Goal: Information Seeking & Learning: Learn about a topic

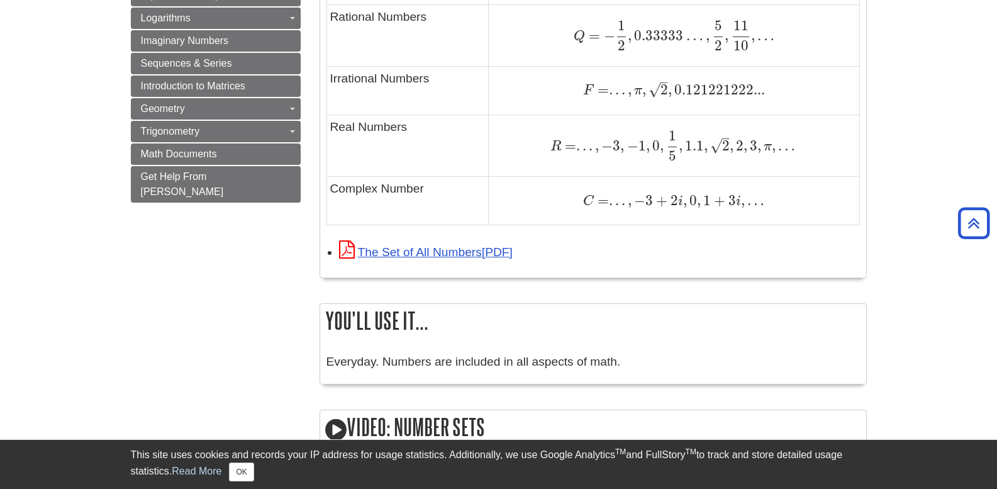
scroll to position [944, 0]
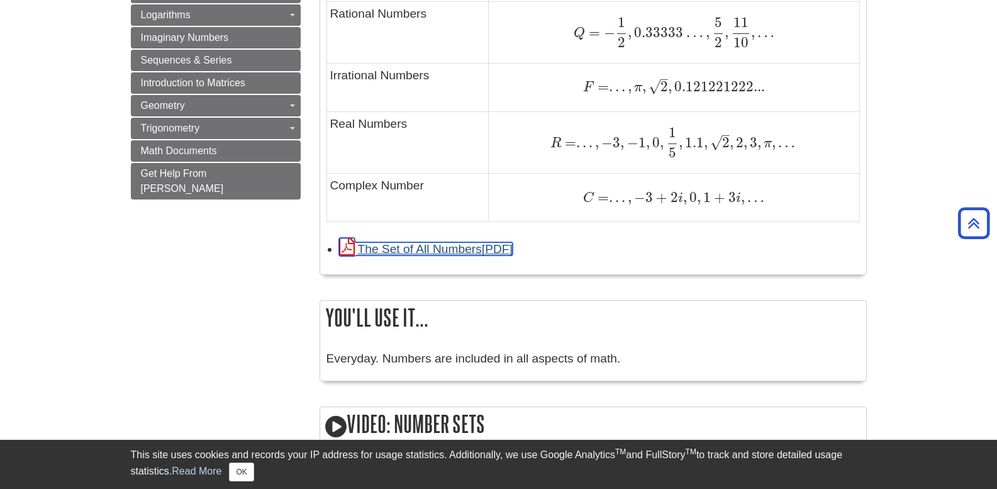
click at [432, 249] on link "The Set of All Numbers" at bounding box center [426, 248] width 174 height 13
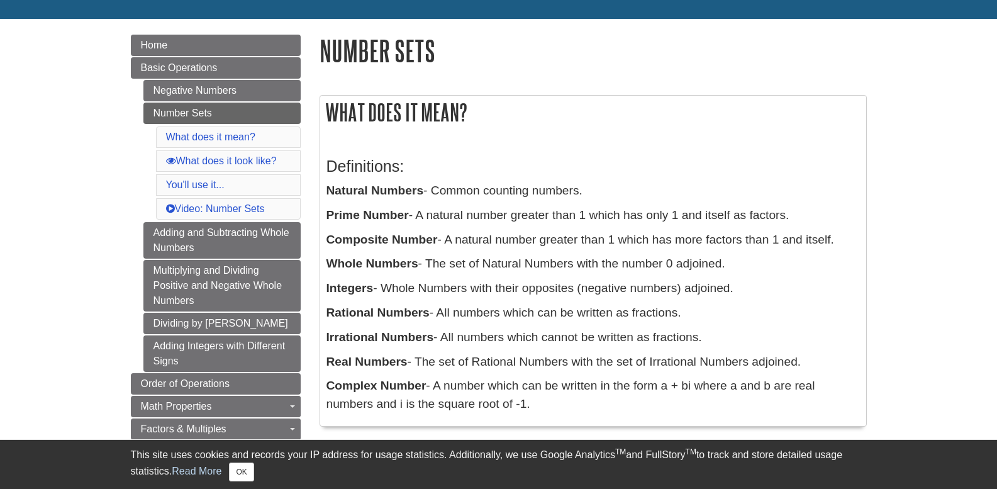
scroll to position [126, 0]
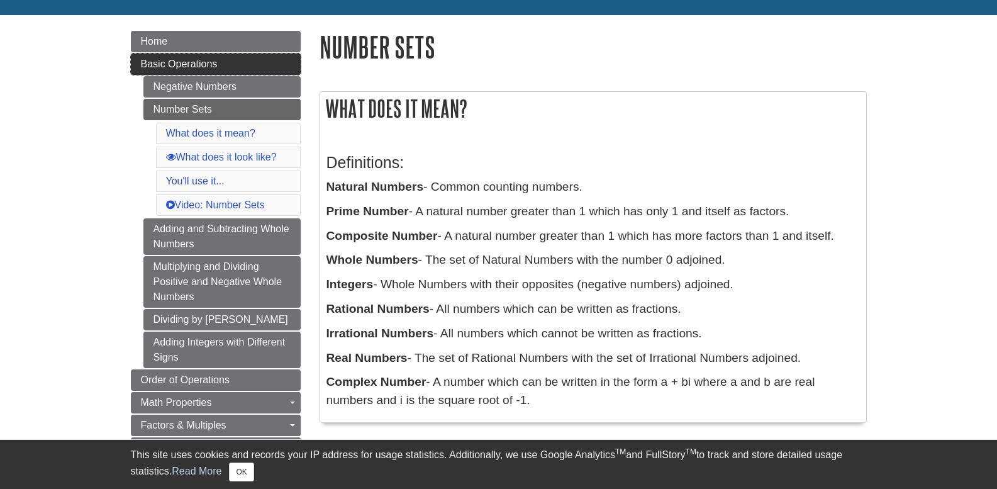
click at [197, 59] on span "Basic Operations" at bounding box center [179, 64] width 77 height 11
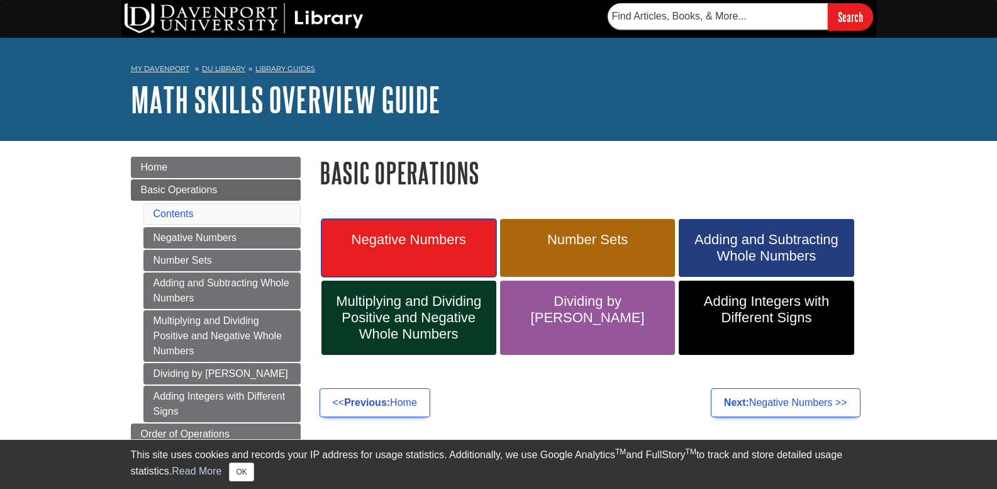
click at [389, 237] on span "Negative Numbers" at bounding box center [409, 240] width 156 height 16
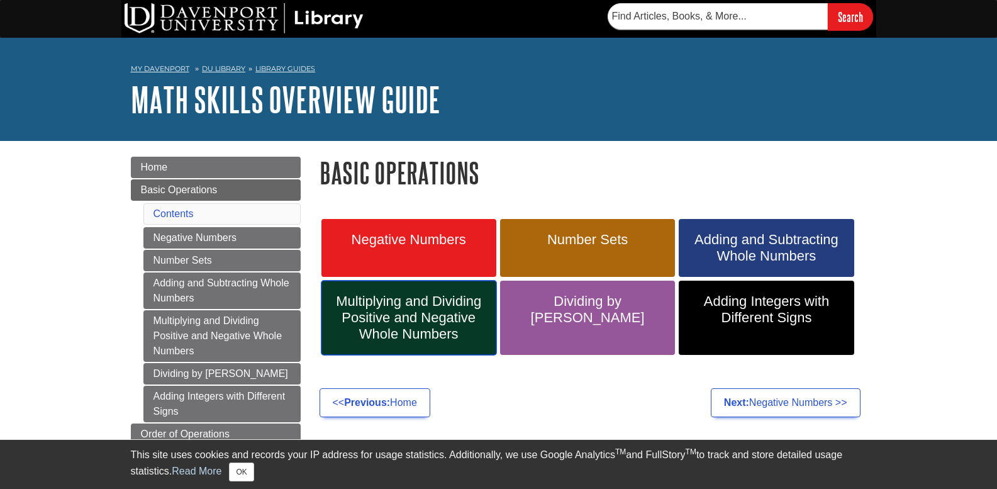
click at [377, 301] on span "Multiplying and Dividing Positive and Negative Whole Numbers" at bounding box center [409, 317] width 156 height 49
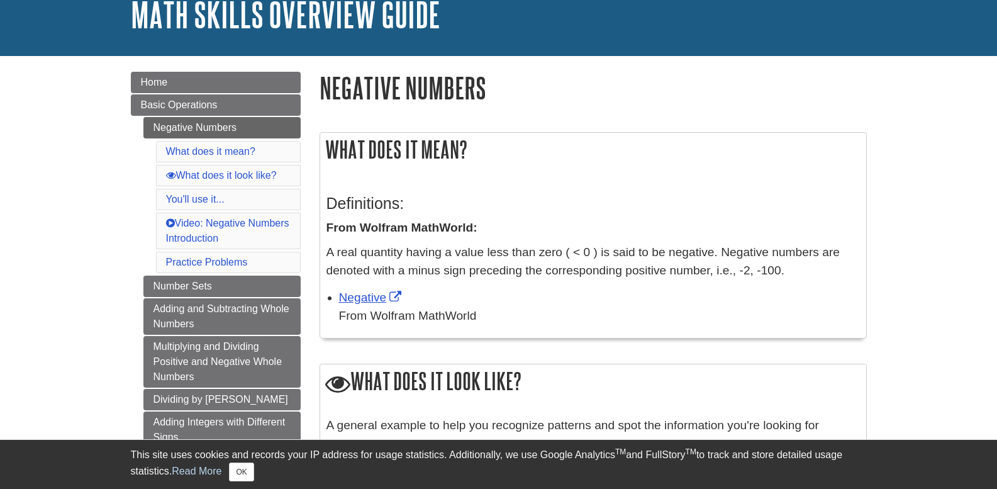
scroll to position [63, 0]
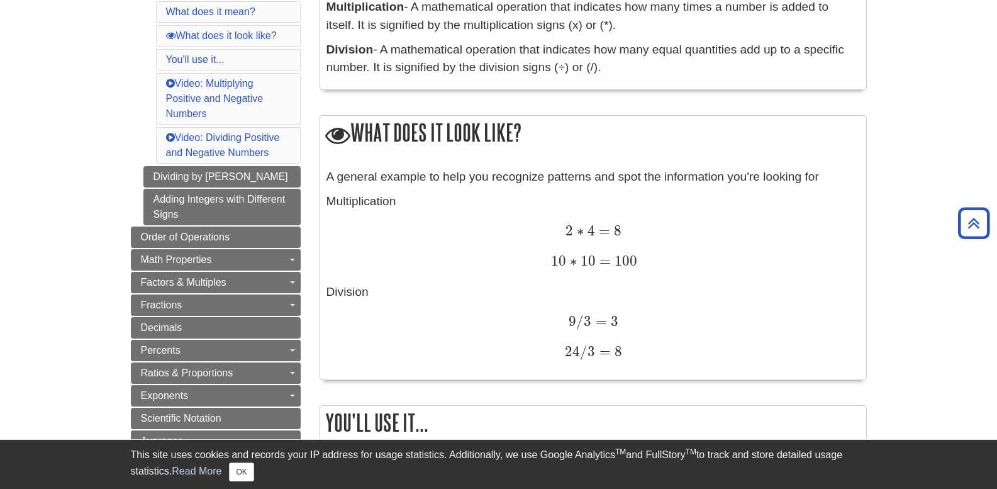
scroll to position [371, 0]
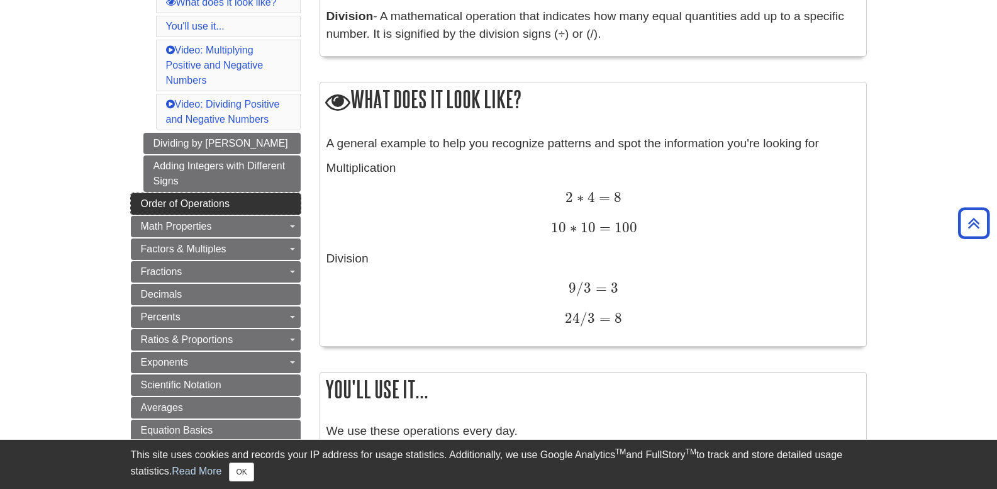
click at [198, 199] on span "Order of Operations" at bounding box center [185, 203] width 89 height 11
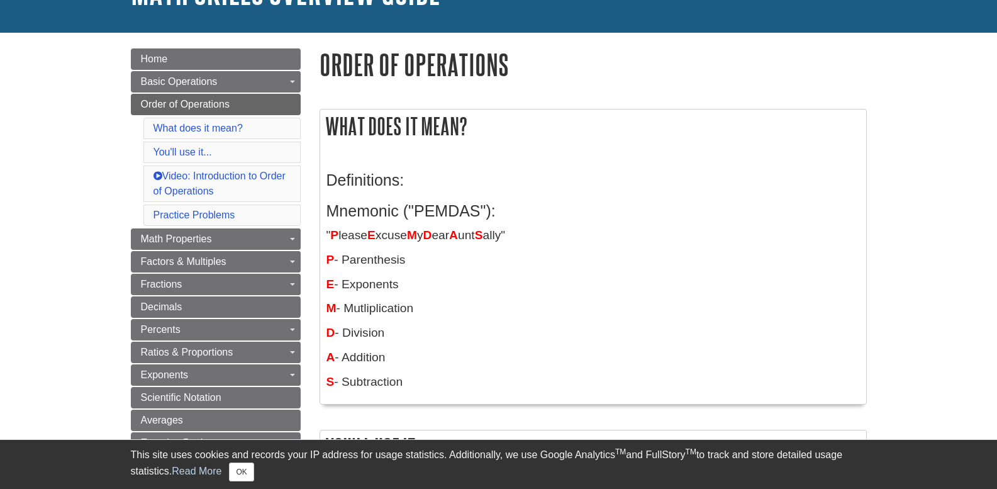
scroll to position [126, 0]
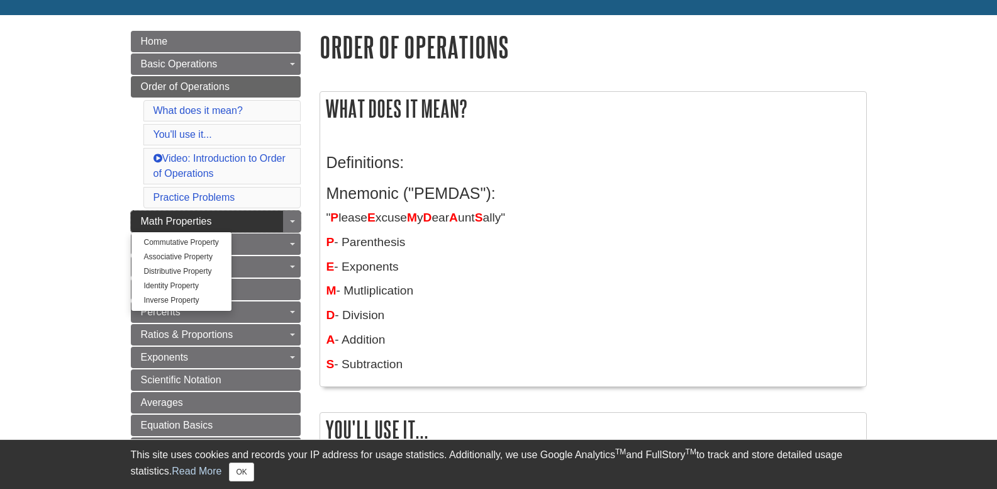
click at [201, 223] on span "Math Properties" at bounding box center [176, 221] width 71 height 11
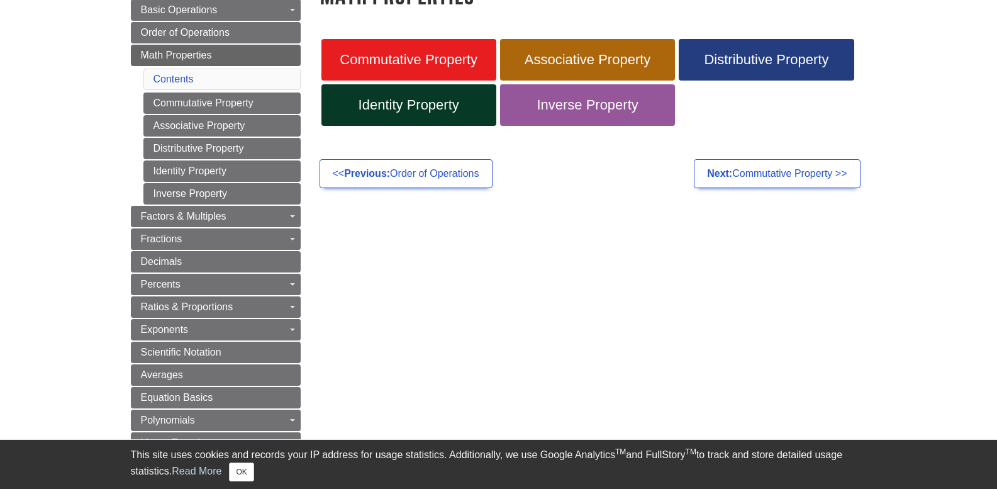
scroll to position [189, 0]
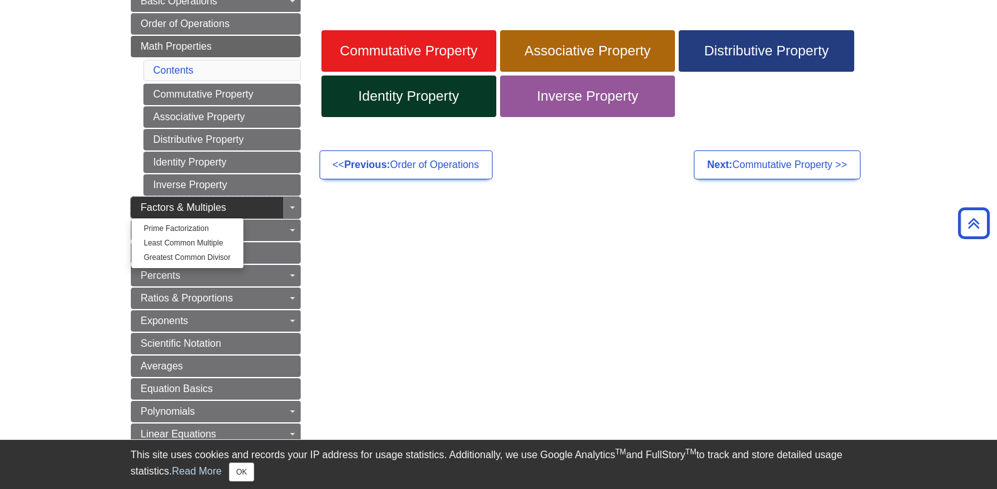
click at [201, 204] on span "Factors & Multiples" at bounding box center [184, 207] width 86 height 11
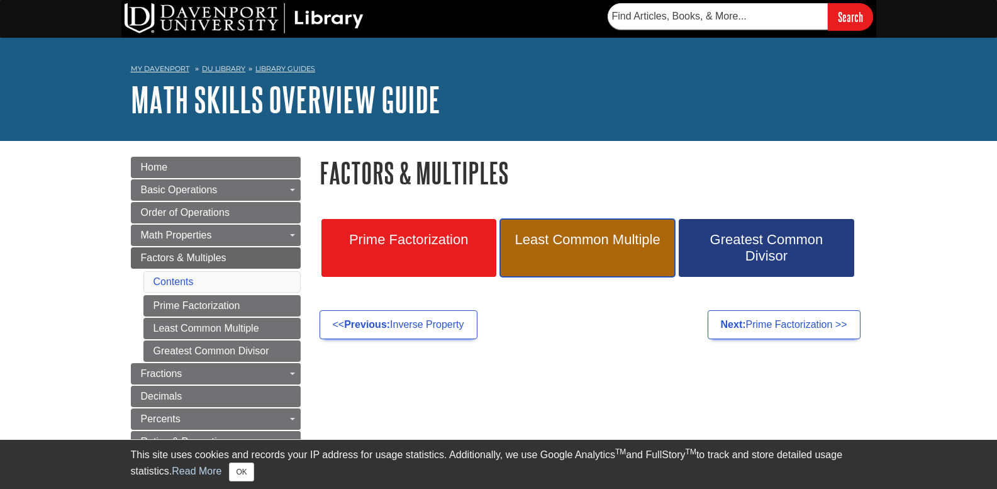
click at [555, 252] on link "Least Common Multiple" at bounding box center [587, 248] width 175 height 58
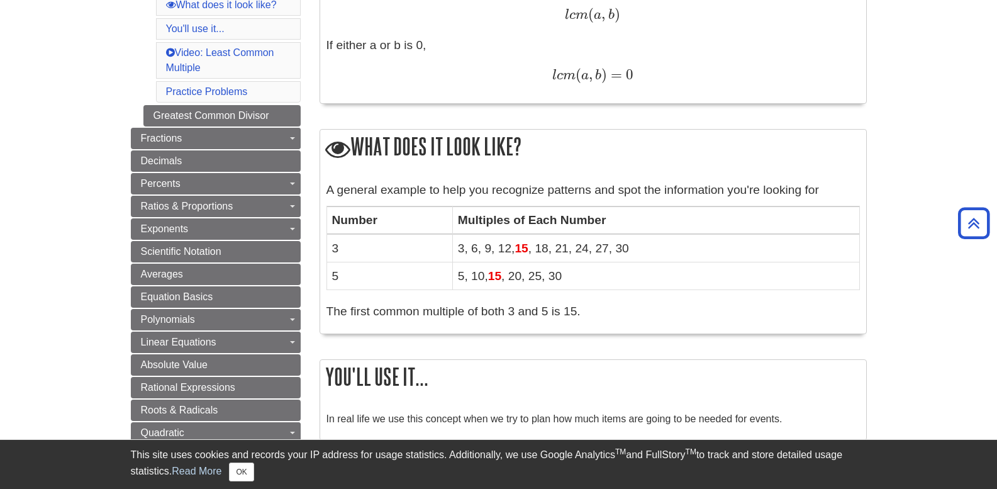
scroll to position [344, 0]
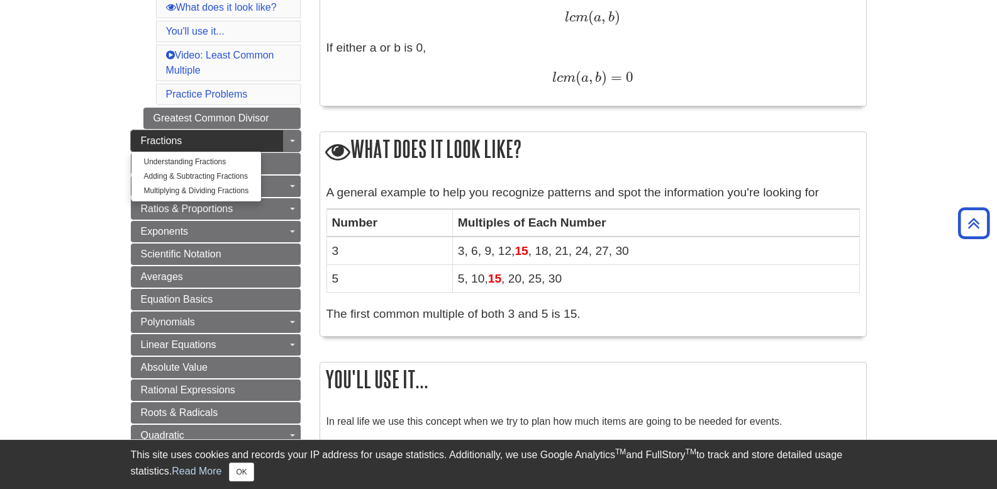
click at [176, 146] on link "Fractions" at bounding box center [216, 140] width 170 height 21
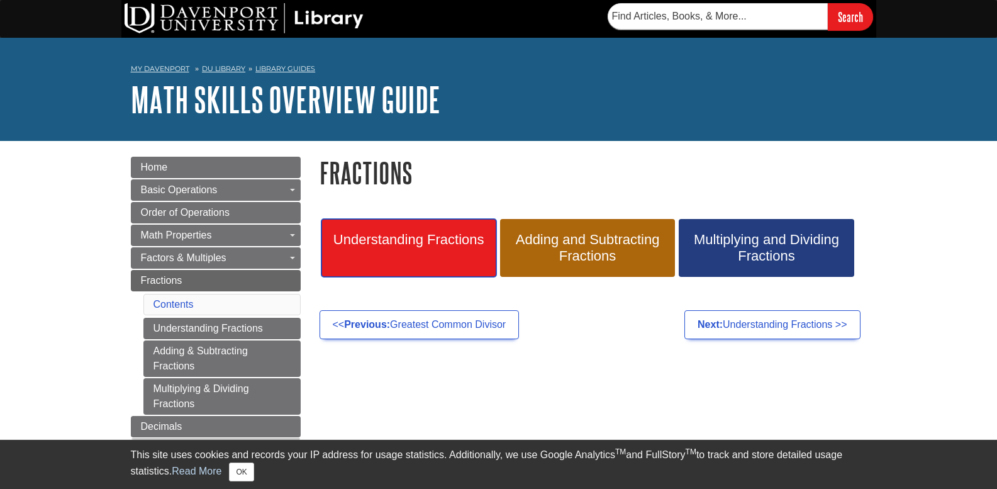
click at [413, 248] on link "Understanding Fractions" at bounding box center [408, 248] width 175 height 58
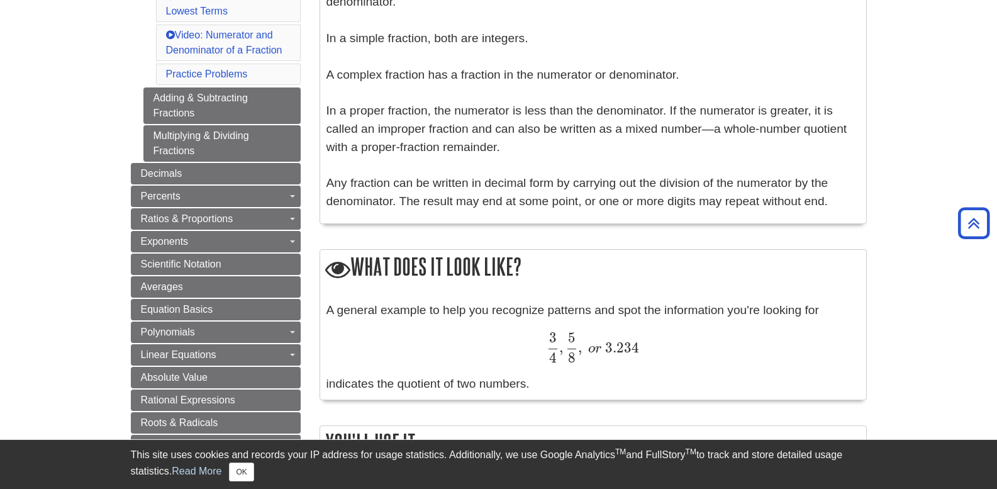
scroll to position [503, 0]
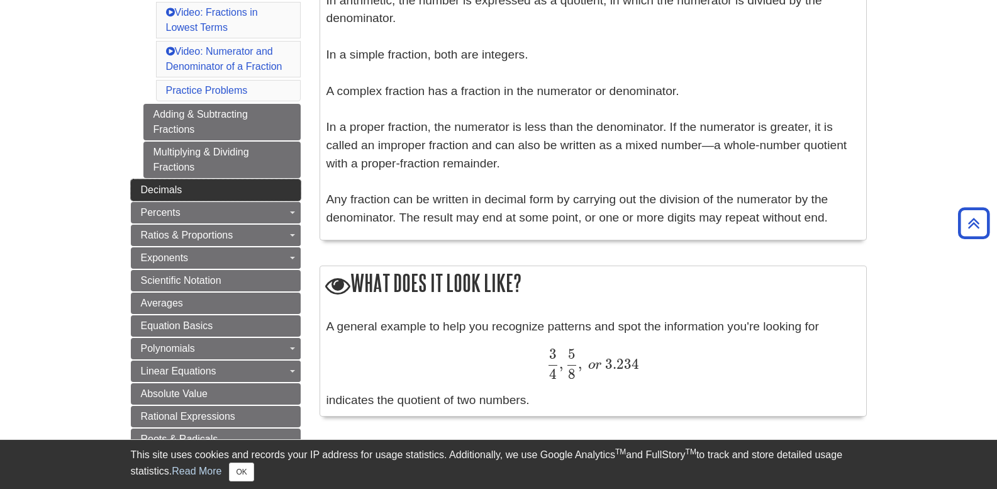
click at [177, 191] on span "Decimals" at bounding box center [162, 189] width 42 height 11
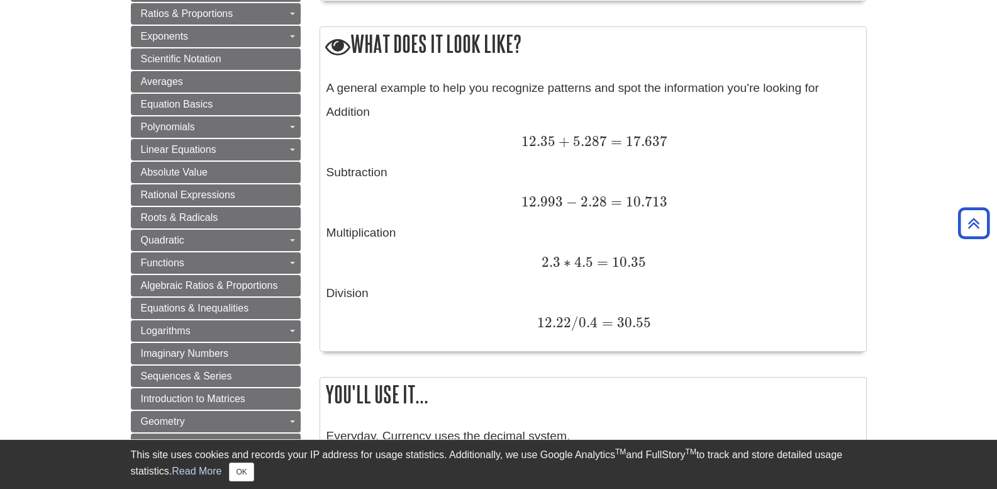
scroll to position [377, 0]
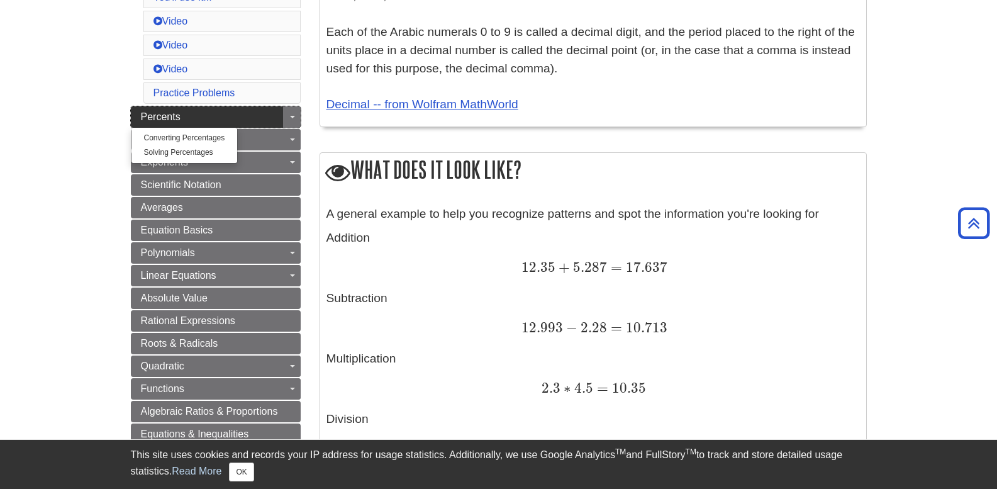
click at [162, 118] on span "Percents" at bounding box center [161, 116] width 40 height 11
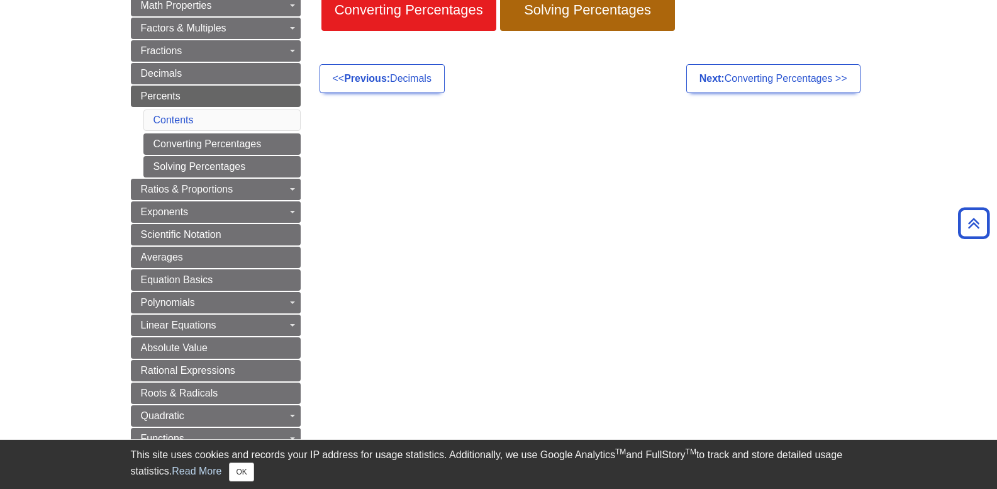
scroll to position [252, 0]
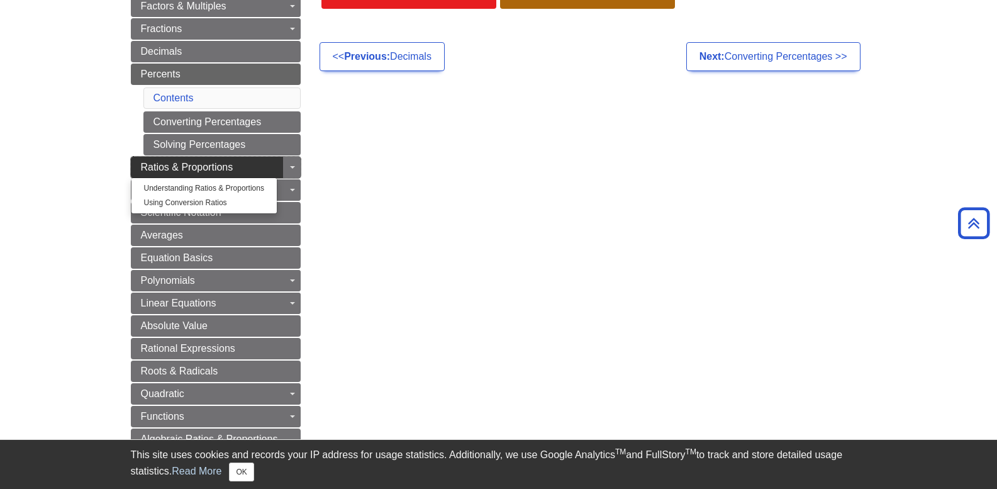
click at [165, 169] on span "Ratios & Proportions" at bounding box center [187, 167] width 92 height 11
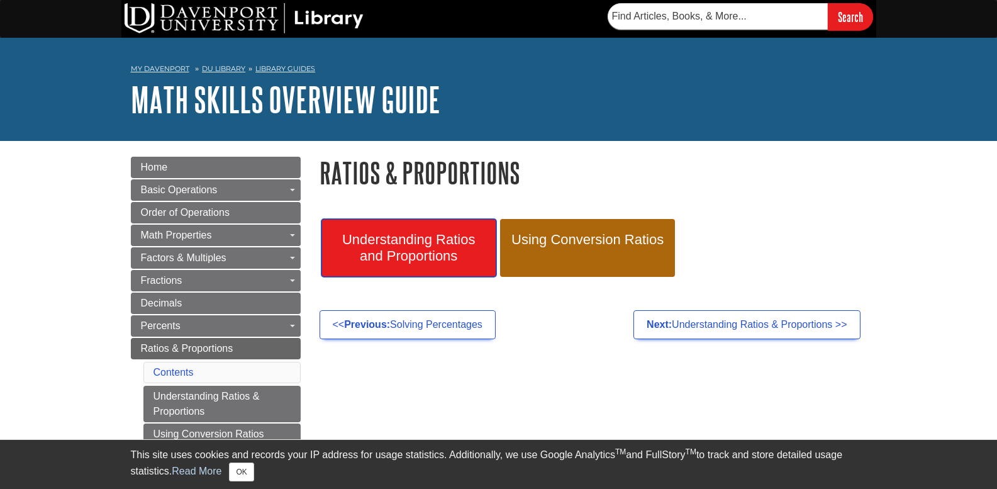
click at [419, 250] on span "Understanding Ratios and Proportions" at bounding box center [409, 248] width 156 height 33
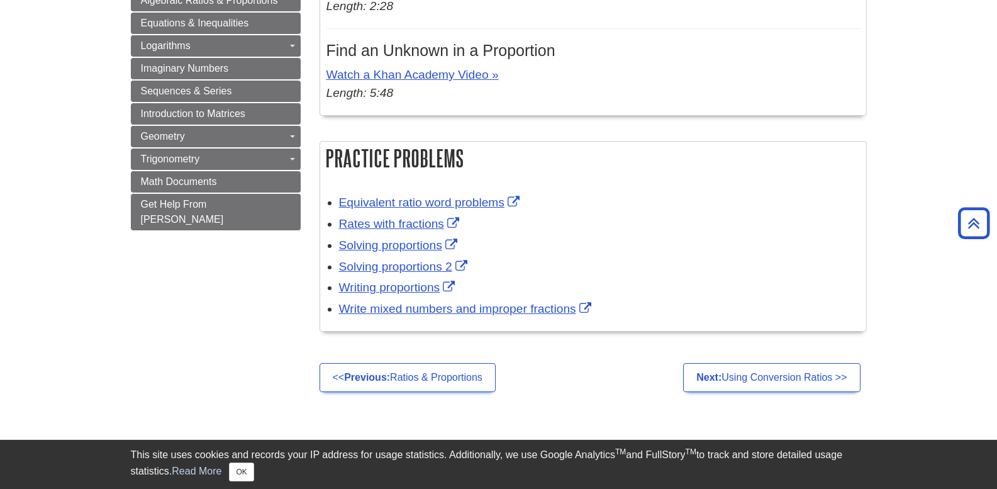
scroll to position [755, 0]
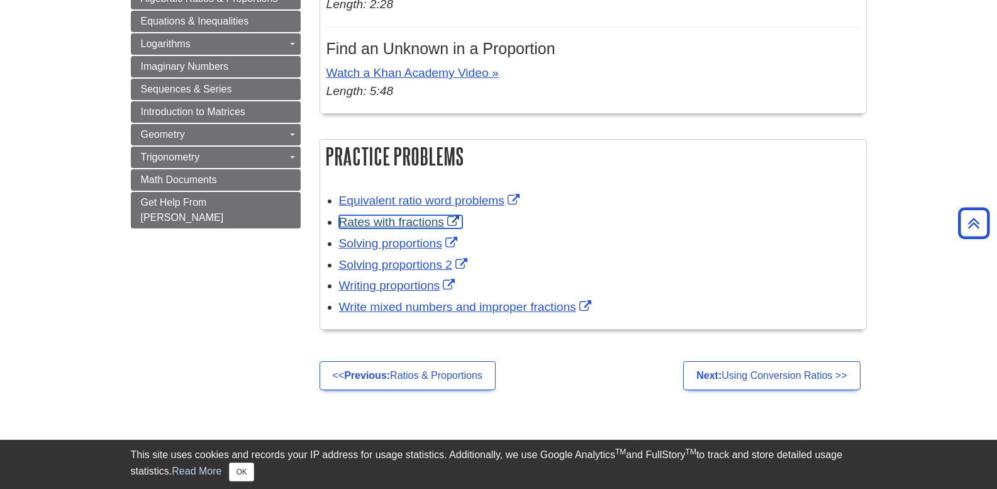
click at [386, 222] on link "Rates with fractions" at bounding box center [400, 221] width 123 height 13
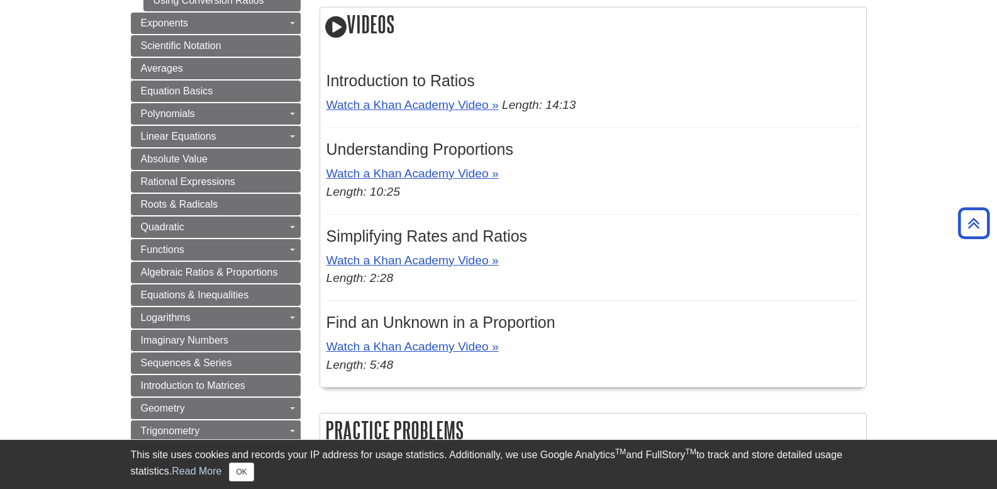
scroll to position [503, 0]
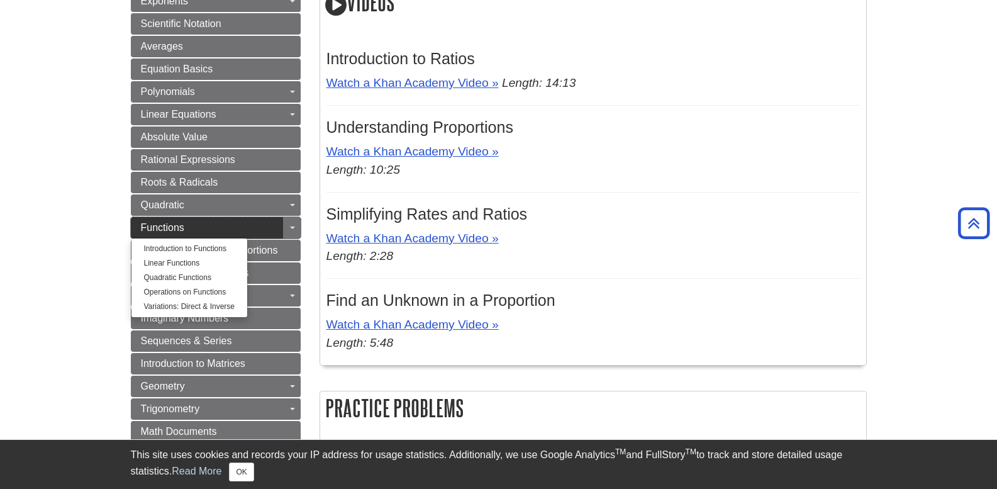
click at [180, 234] on link "Functions" at bounding box center [216, 227] width 170 height 21
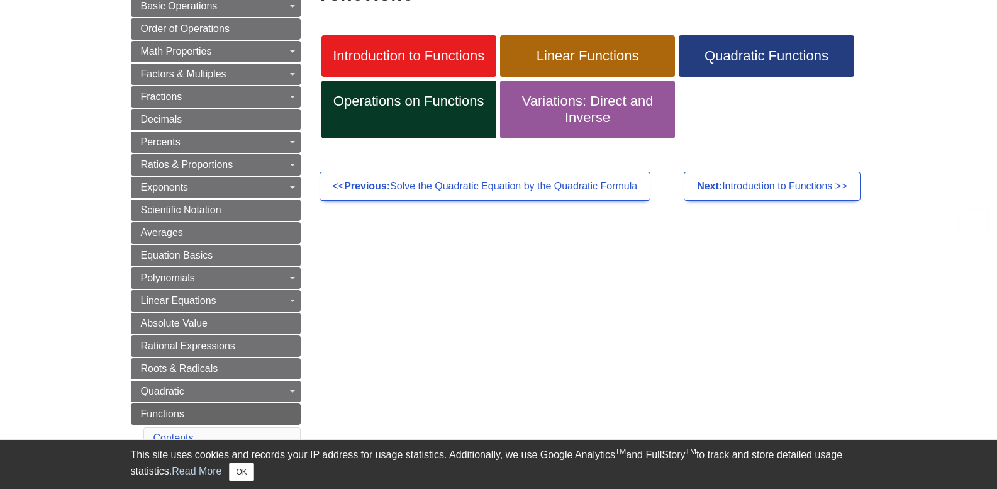
scroll to position [189, 0]
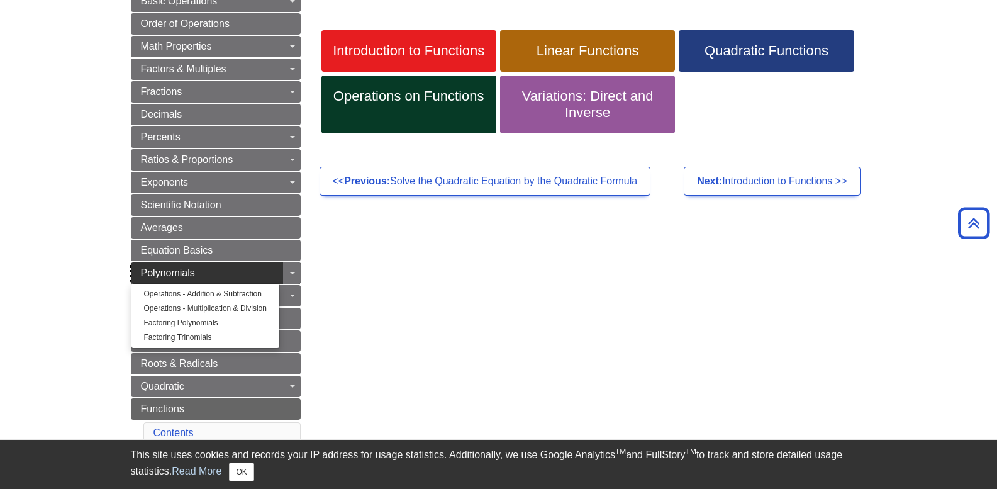
click at [199, 272] on link "Polynomials" at bounding box center [216, 272] width 170 height 21
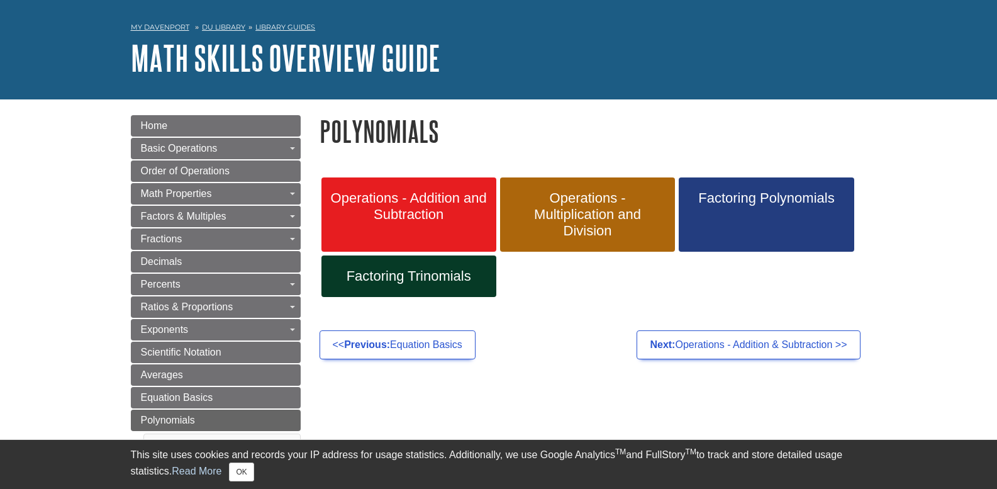
scroll to position [63, 0]
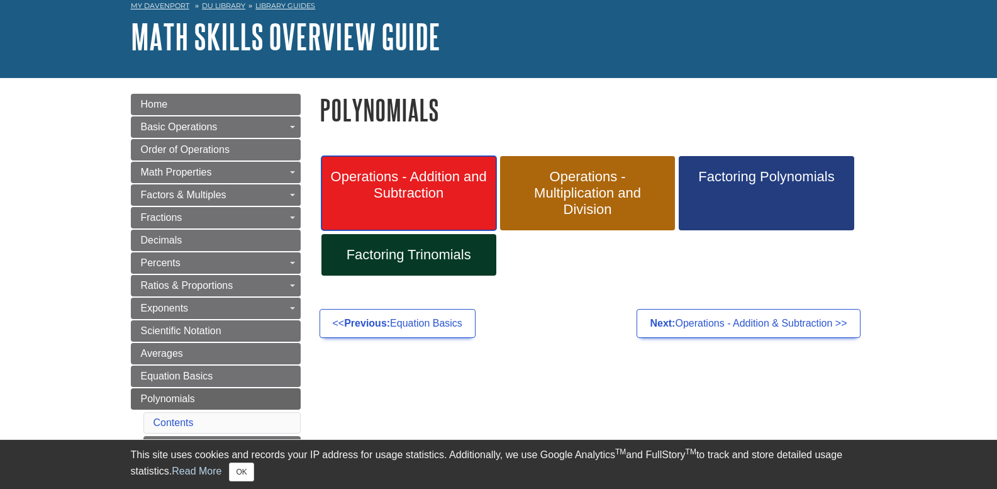
click at [425, 201] on link "Operations - Addition and Subtraction" at bounding box center [408, 193] width 175 height 74
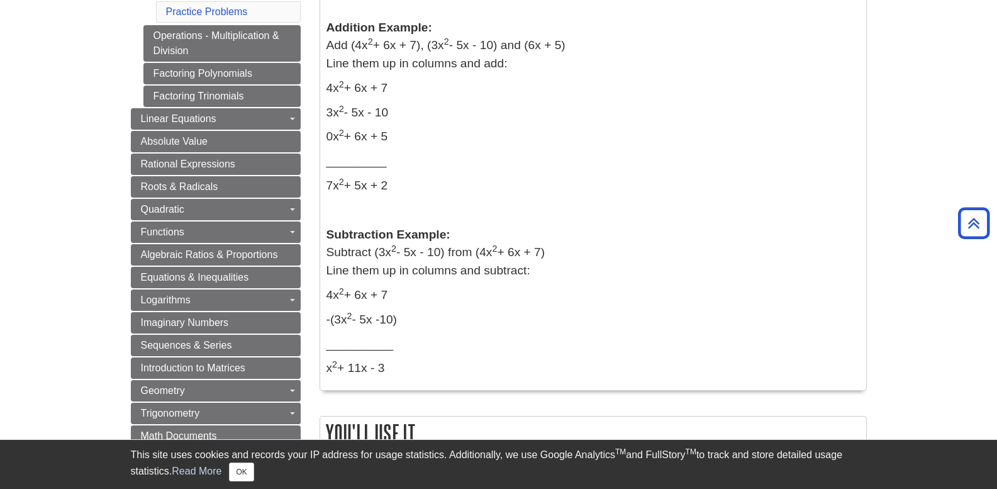
scroll to position [629, 0]
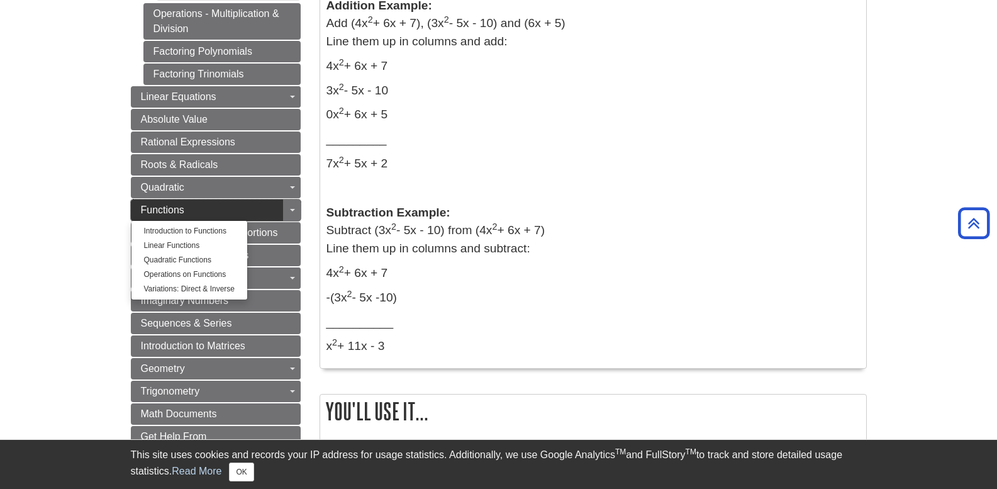
click at [162, 209] on span "Functions" at bounding box center [162, 209] width 43 height 11
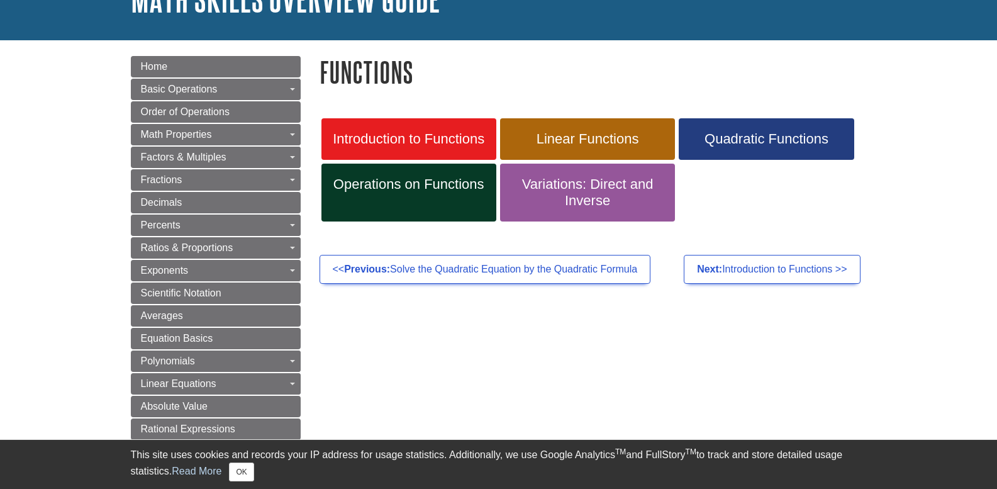
scroll to position [126, 0]
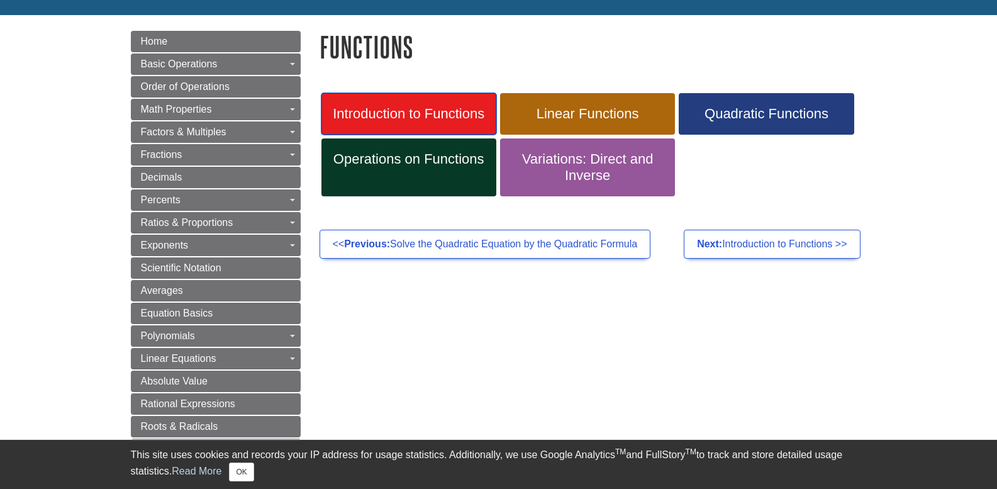
click at [374, 121] on span "Introduction to Functions" at bounding box center [409, 114] width 156 height 16
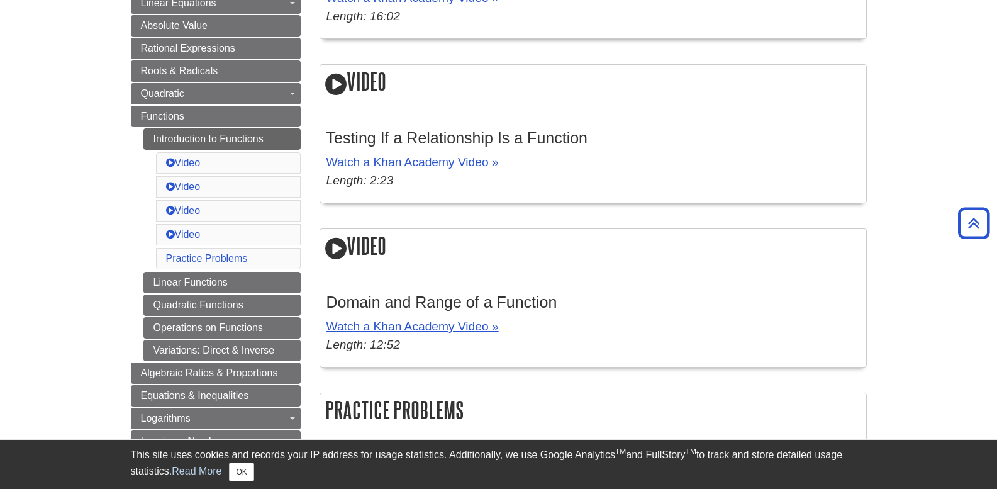
scroll to position [503, 0]
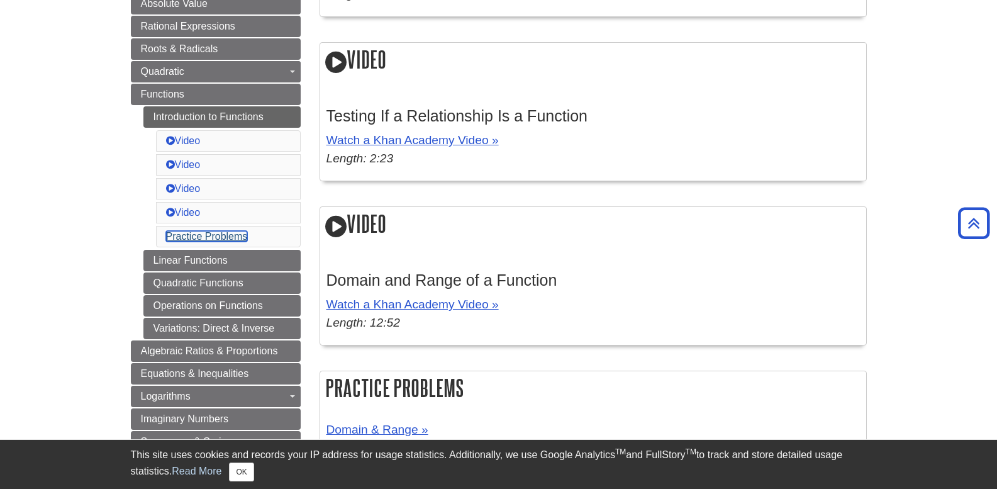
click at [195, 236] on link "Practice Problems" at bounding box center [207, 236] width 82 height 11
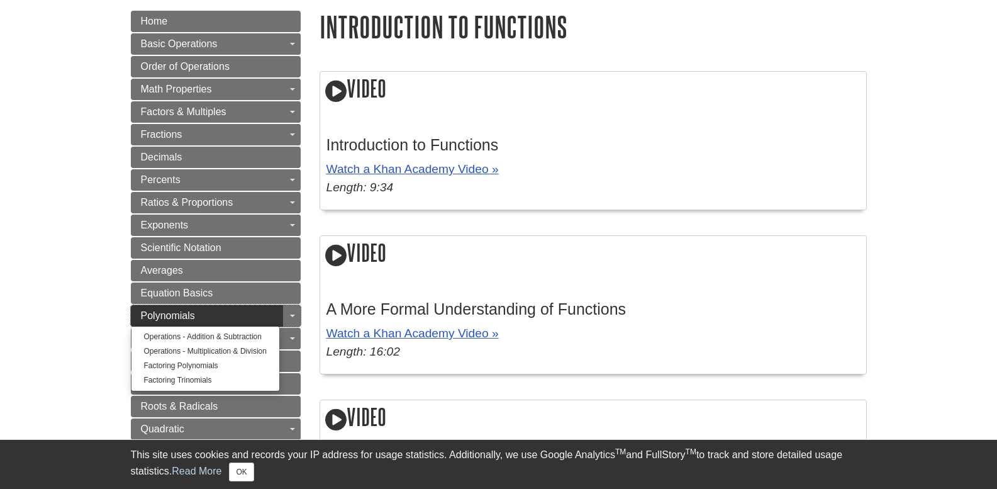
scroll to position [252, 0]
